Goal: Transaction & Acquisition: Purchase product/service

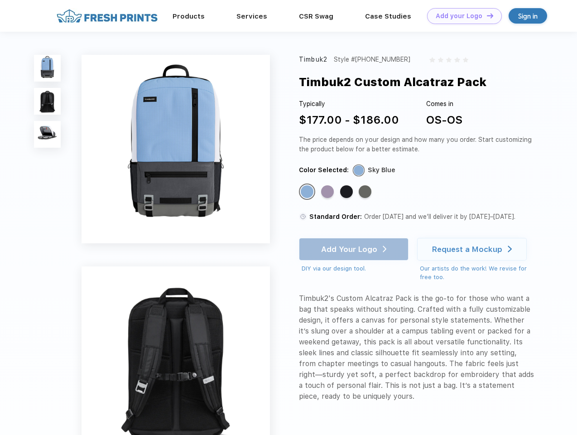
click at [461, 16] on link "Add your Logo Design Tool" at bounding box center [464, 16] width 75 height 16
click at [0, 0] on div "Design Tool" at bounding box center [0, 0] width 0 height 0
click at [486, 15] on link "Add your Logo Design Tool" at bounding box center [464, 16] width 75 height 16
click at [48, 68] on img at bounding box center [47, 68] width 27 height 27
click at [48, 102] on img at bounding box center [47, 101] width 27 height 27
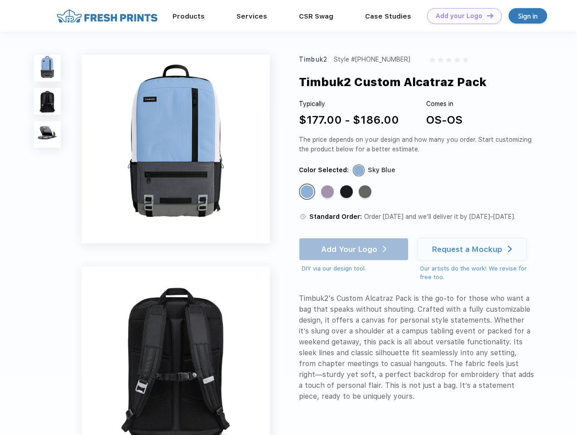
click at [48, 135] on img at bounding box center [47, 134] width 27 height 27
click at [308, 192] on div "Standard Color" at bounding box center [307, 191] width 13 height 13
click at [329, 192] on div "Standard Color" at bounding box center [327, 191] width 13 height 13
click at [348, 192] on div "Standard Color" at bounding box center [346, 191] width 13 height 13
click at [366, 192] on div "Standard Color" at bounding box center [365, 191] width 13 height 13
